Goal: Find specific page/section: Find specific page/section

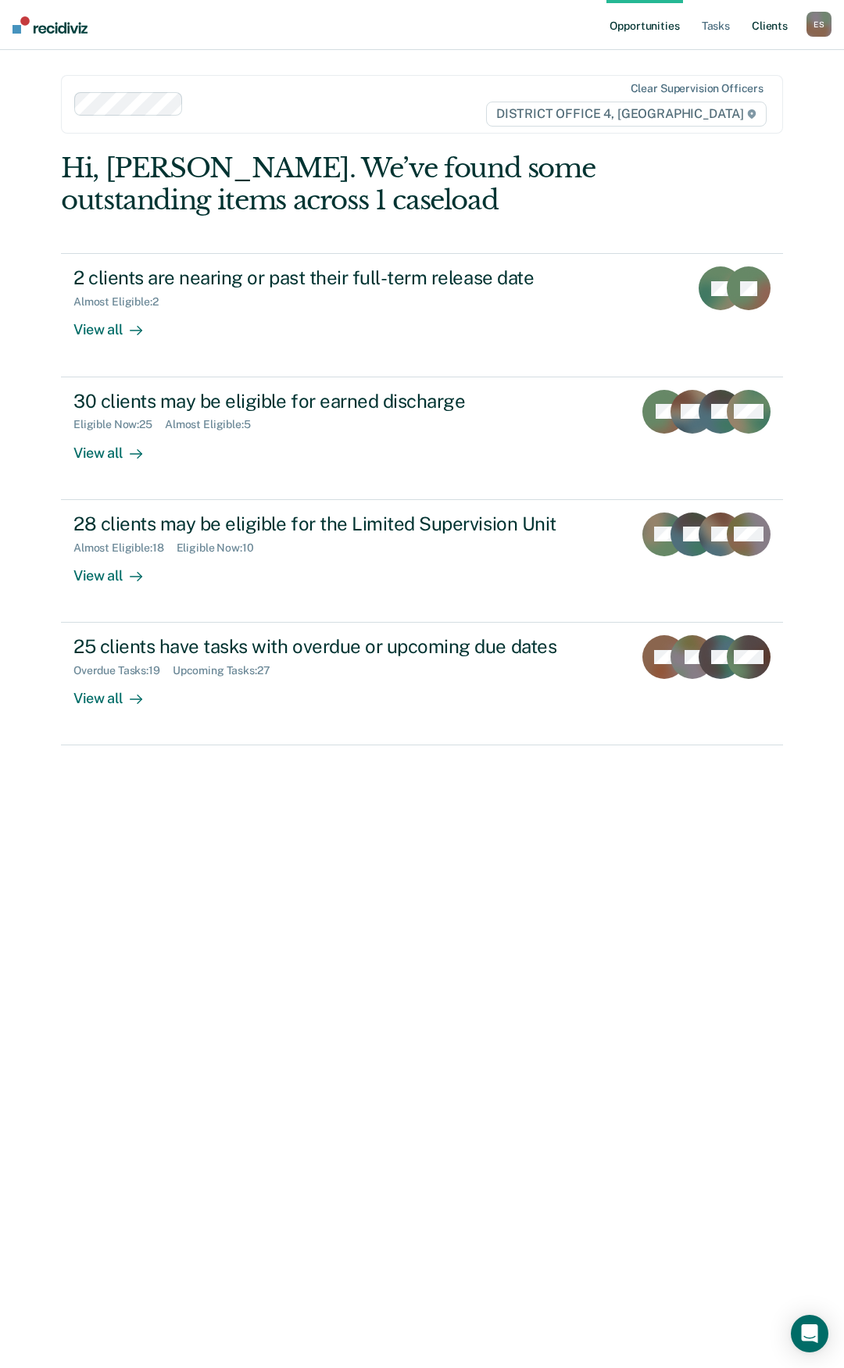
click at [781, 24] on link "Client s" at bounding box center [769, 25] width 42 height 50
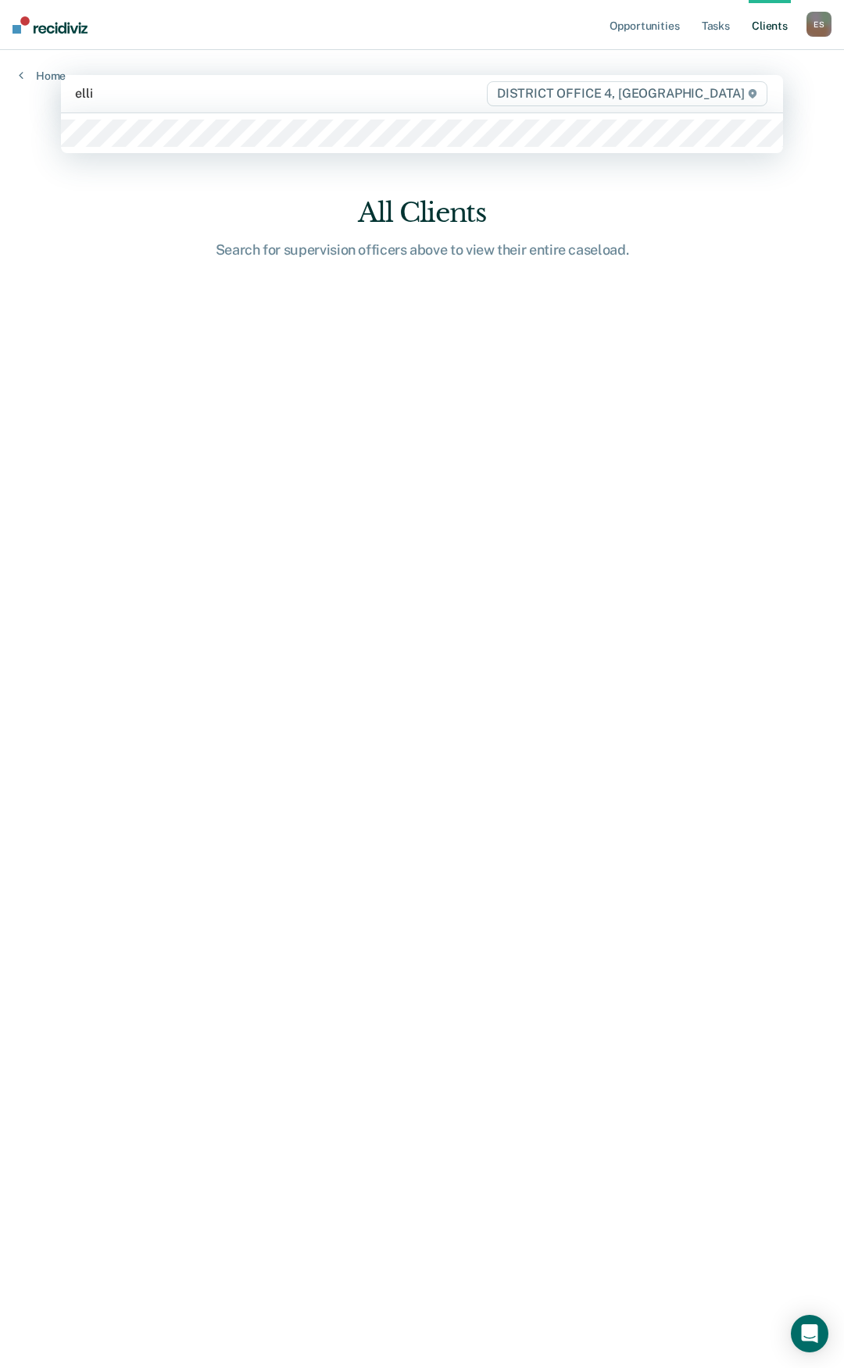
type input "[PERSON_NAME]"
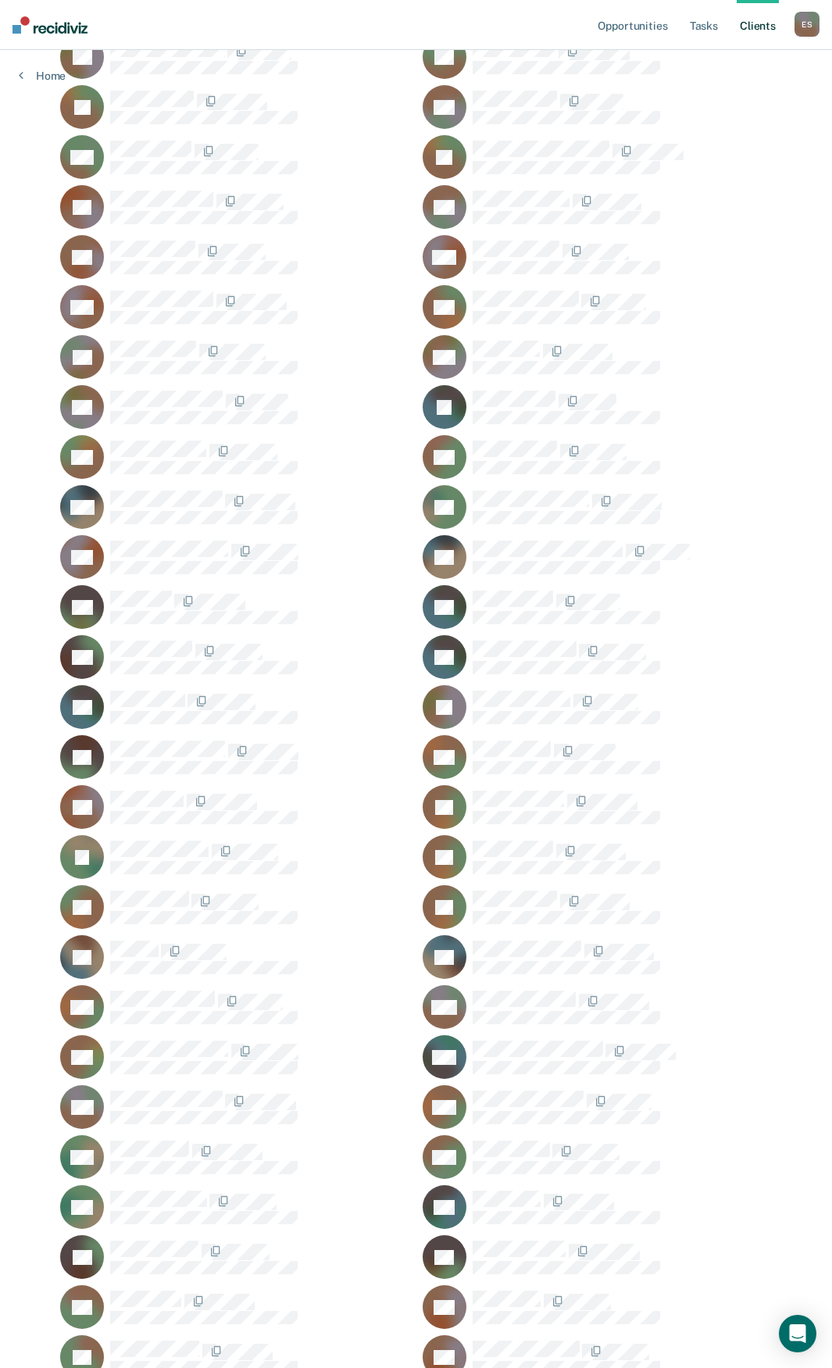
scroll to position [1042, 0]
